Goal: Task Accomplishment & Management: Complete application form

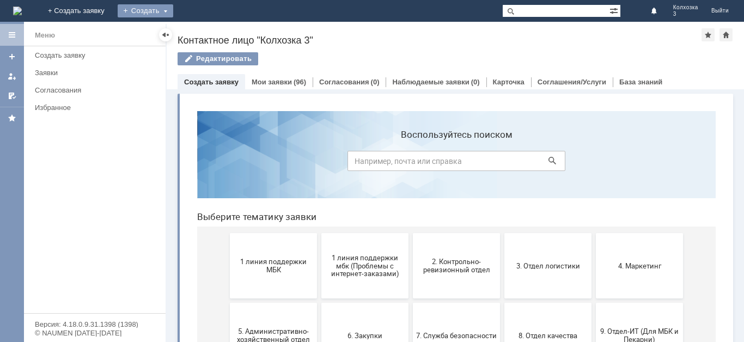
click at [173, 10] on div "Создать" at bounding box center [146, 10] width 56 height 13
click at [203, 32] on link "Заявка" at bounding box center [161, 32] width 83 height 13
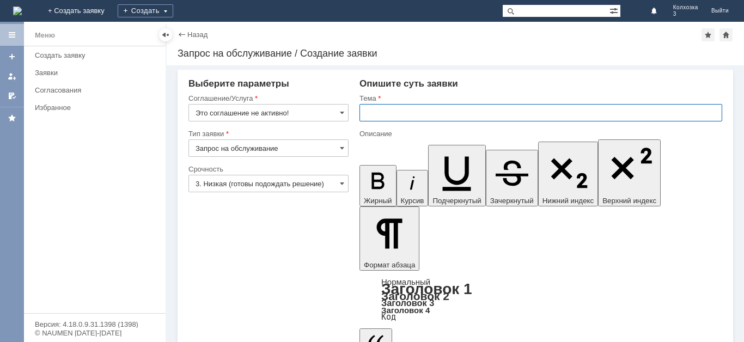
click at [398, 112] on input "text" at bounding box center [540, 112] width 363 height 17
type input "отложенные чеки"
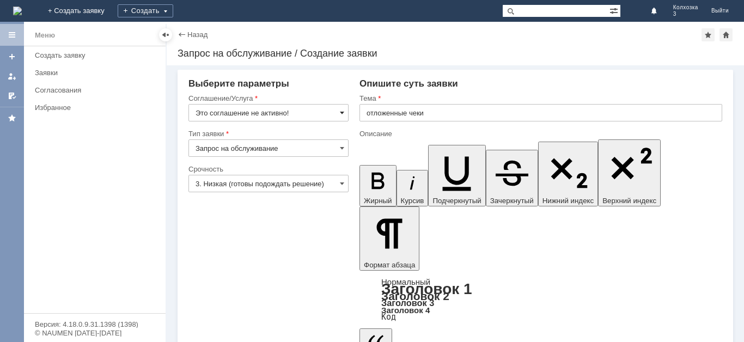
click at [343, 115] on span at bounding box center [342, 112] width 4 height 9
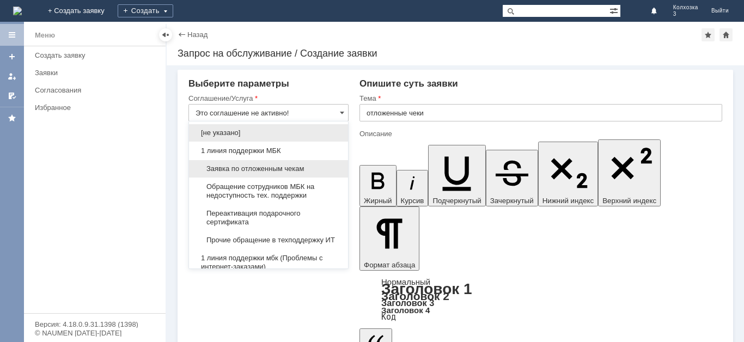
click at [307, 160] on div "Заявка по отложенным чекам" at bounding box center [268, 168] width 159 height 17
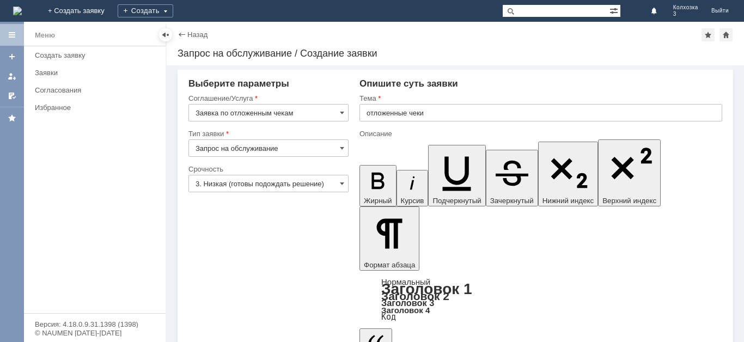
type input "Заявка по отложенным чекам"
click at [343, 177] on input "3. Низкая (готовы подождать решение)" at bounding box center [268, 183] width 160 height 17
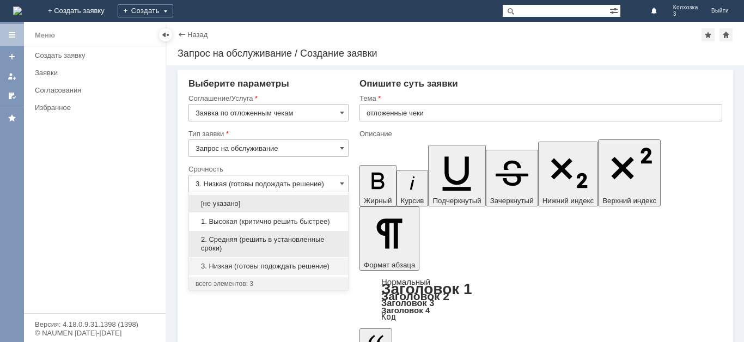
click at [240, 230] on div "2. Средняя (решить в установленные сроки)" at bounding box center [268, 243] width 159 height 27
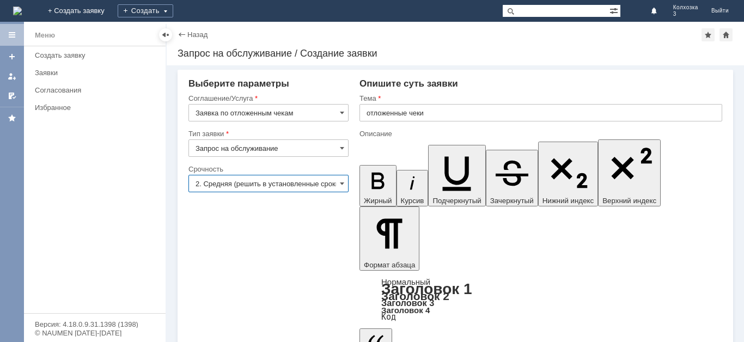
type input "2. Средняя (решить в установленные сроки)"
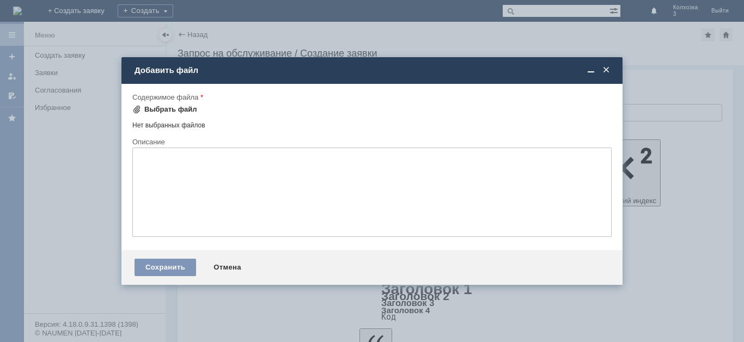
click at [138, 107] on span at bounding box center [136, 109] width 9 height 9
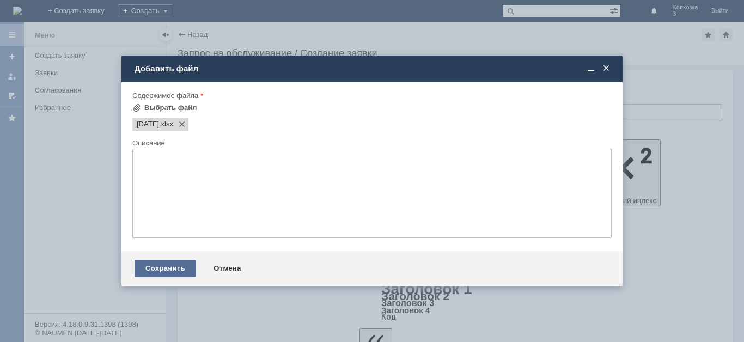
click at [156, 269] on div "Сохранить" at bounding box center [166, 268] width 62 height 17
